Goal: Check status: Check status

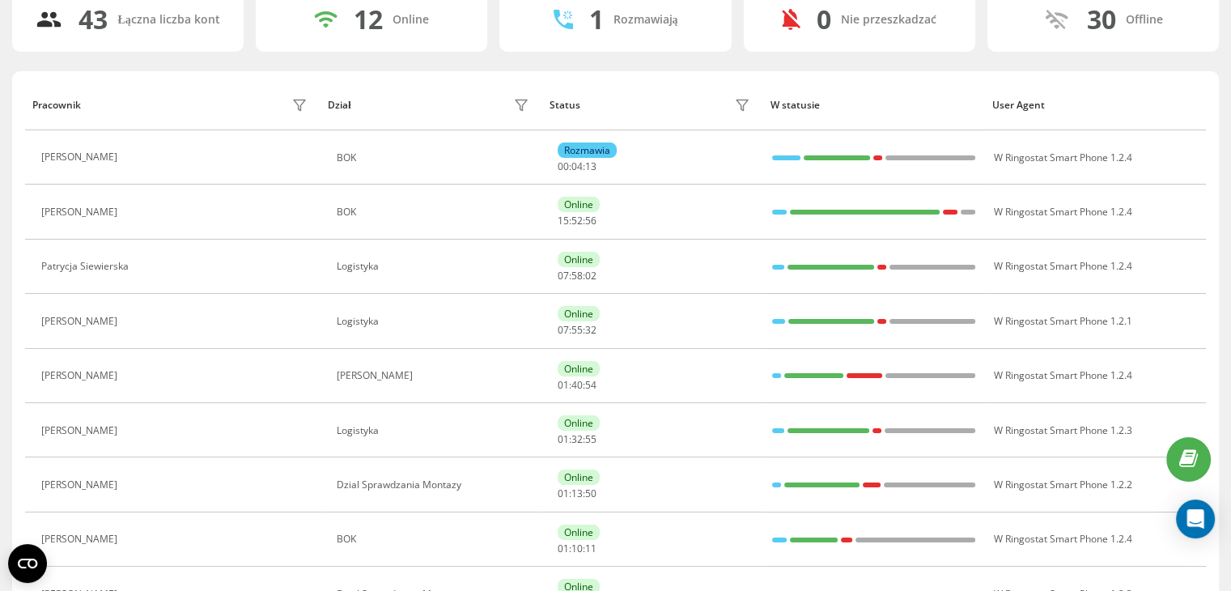
scroll to position [243, 0]
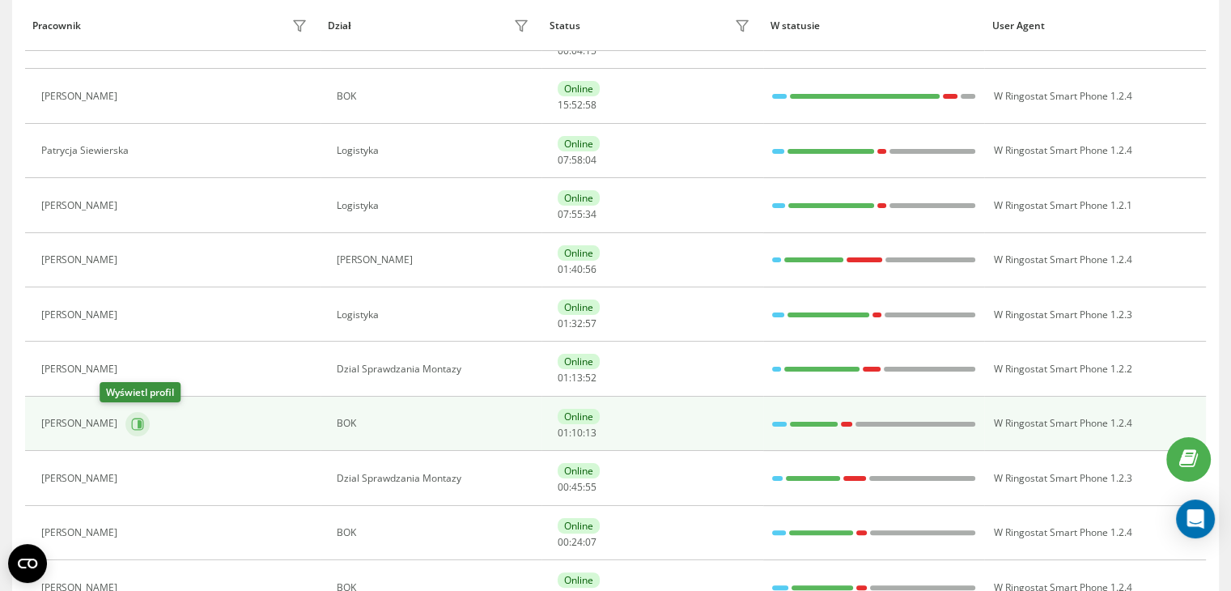
click at [131, 422] on icon at bounding box center [137, 423] width 13 height 13
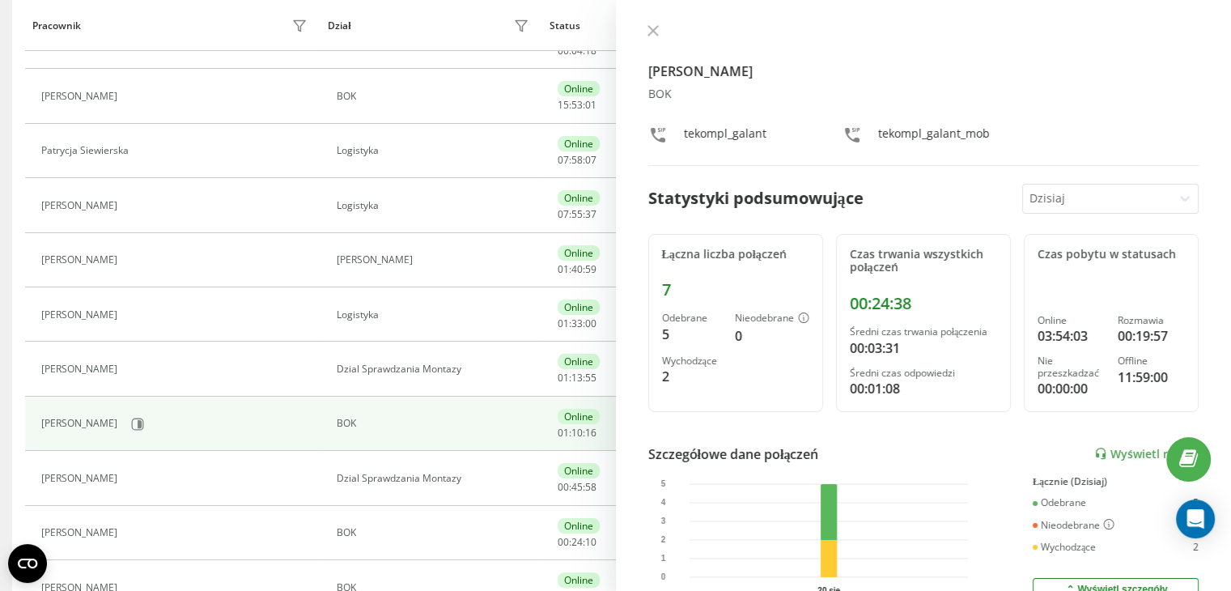
click at [653, 23] on div "[PERSON_NAME] BOK tekompl_galant tekompl_galant_mob Statystyki podsumowujące [D…" at bounding box center [924, 295] width 616 height 591
click at [653, 28] on icon at bounding box center [652, 30] width 11 height 11
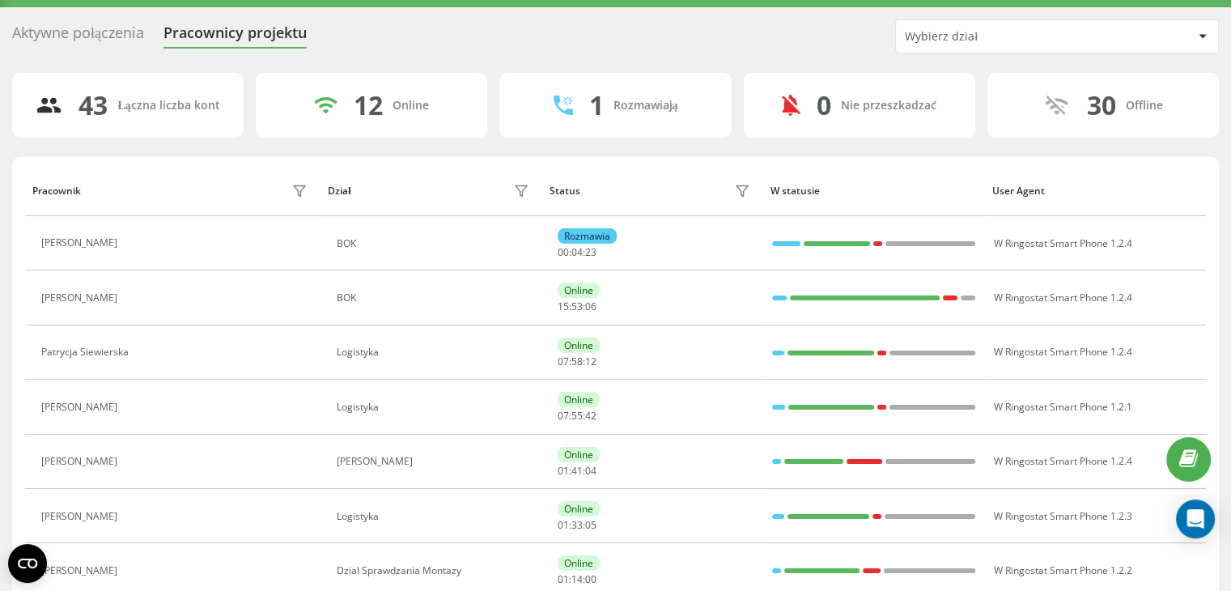
scroll to position [81, 0]
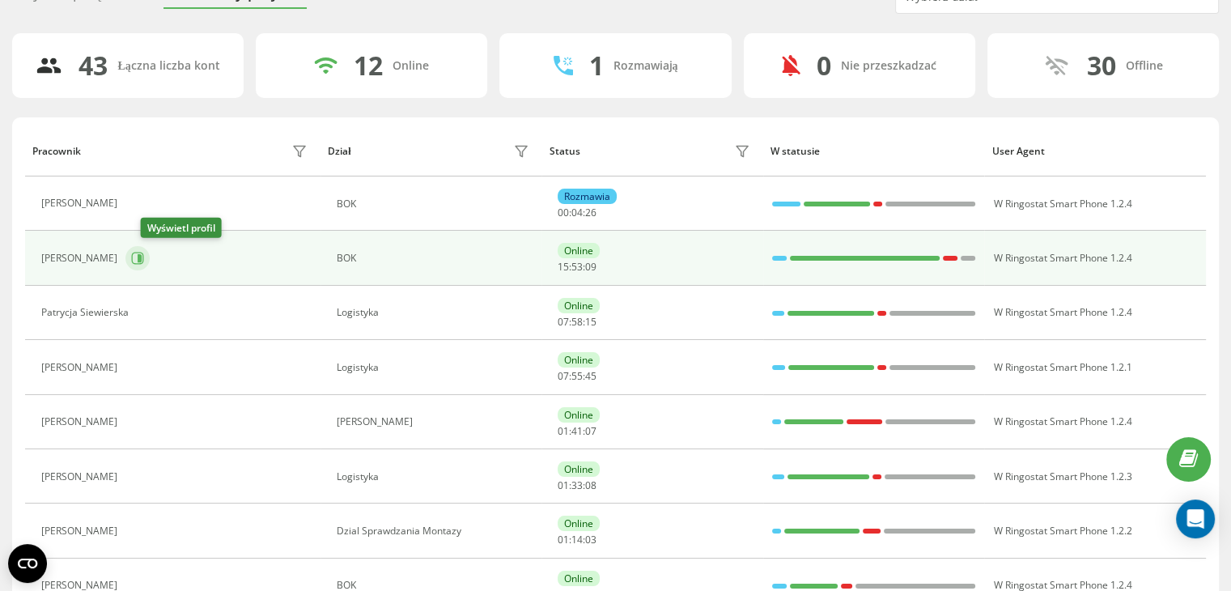
click at [142, 256] on icon at bounding box center [140, 258] width 4 height 8
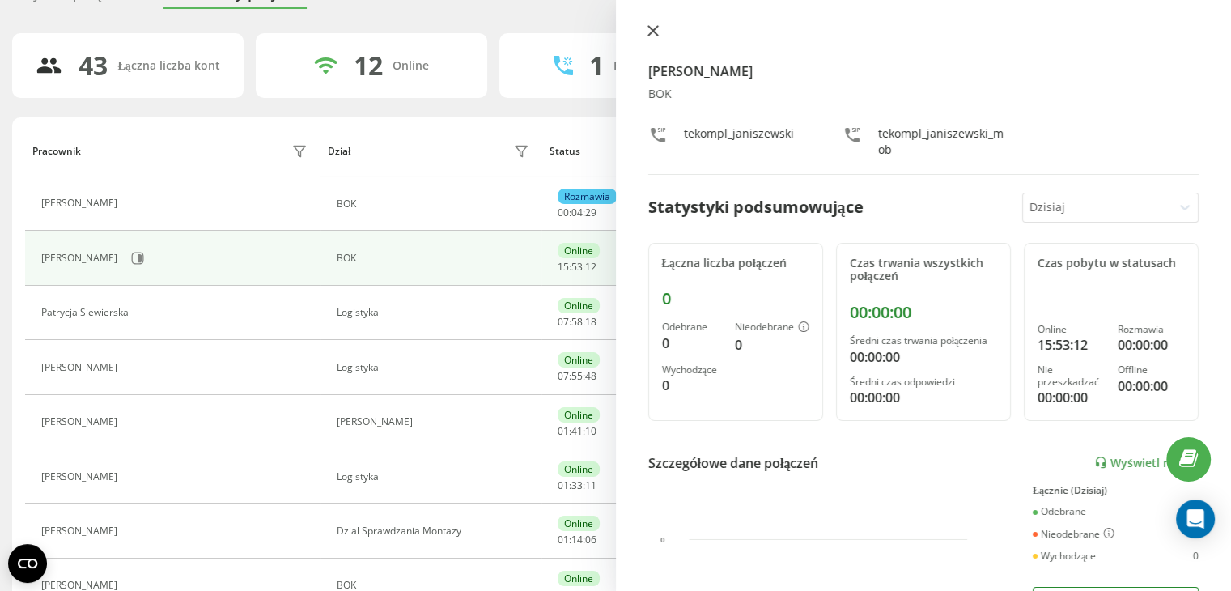
click at [651, 28] on icon at bounding box center [652, 30] width 11 height 11
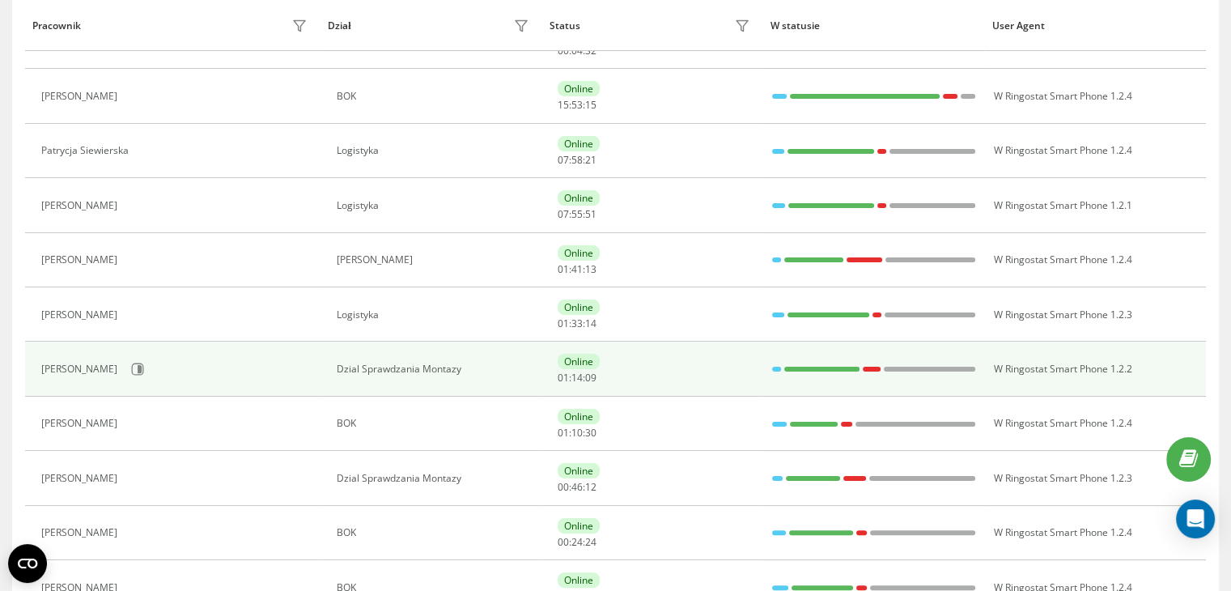
scroll to position [324, 0]
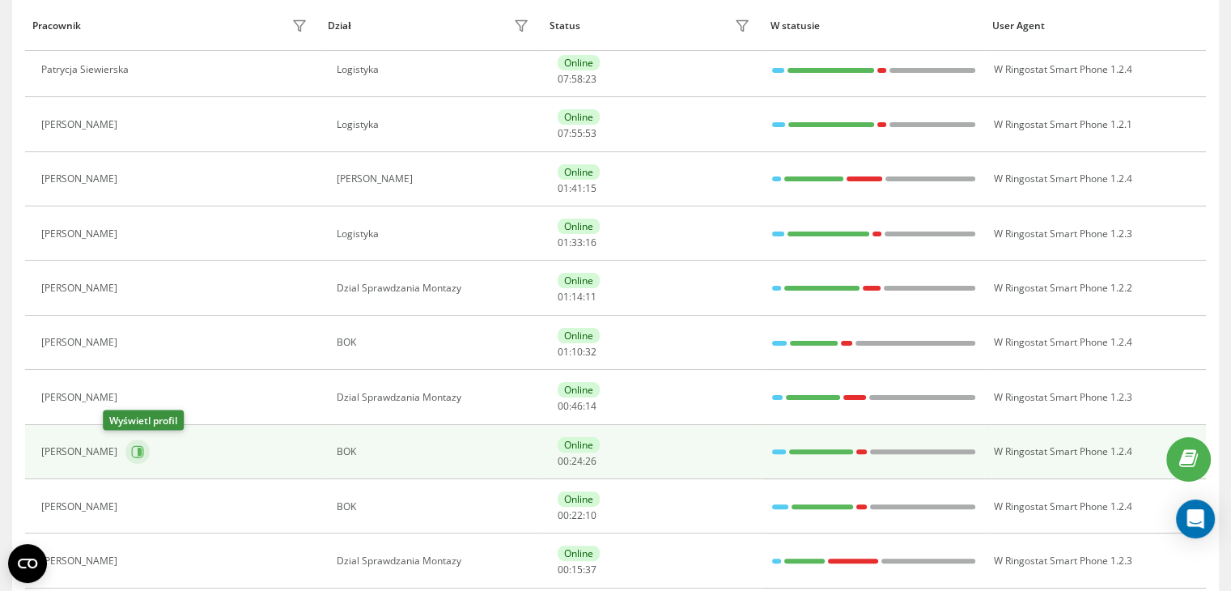
click at [131, 447] on icon at bounding box center [137, 451] width 13 height 13
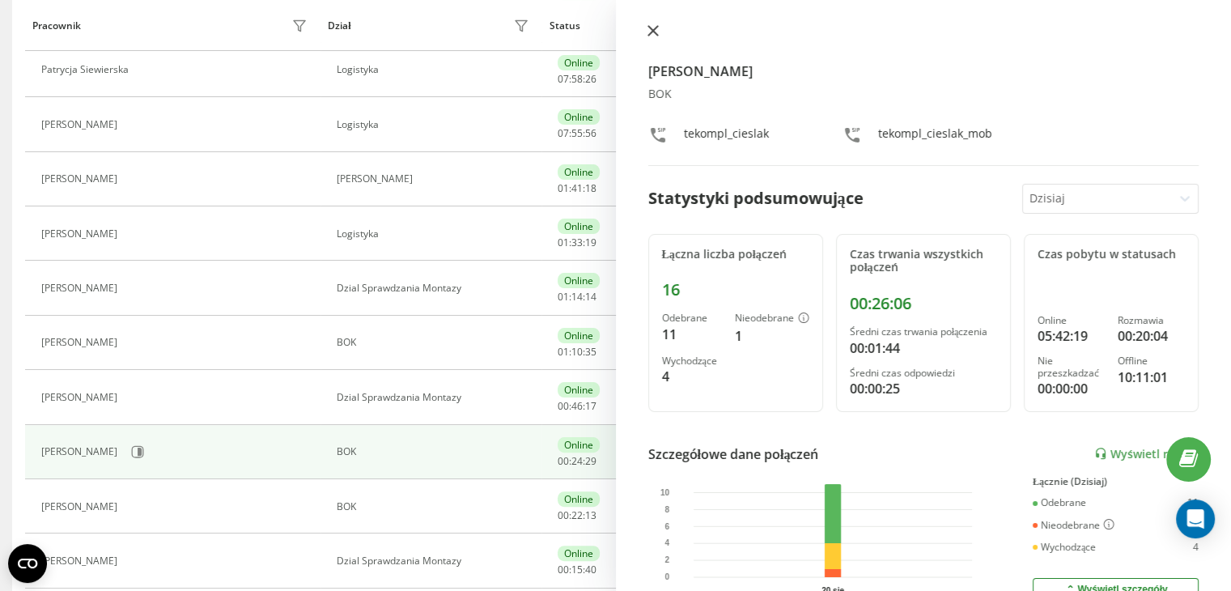
click at [649, 24] on button at bounding box center [652, 31] width 21 height 15
